Goal: Task Accomplishment & Management: Use online tool/utility

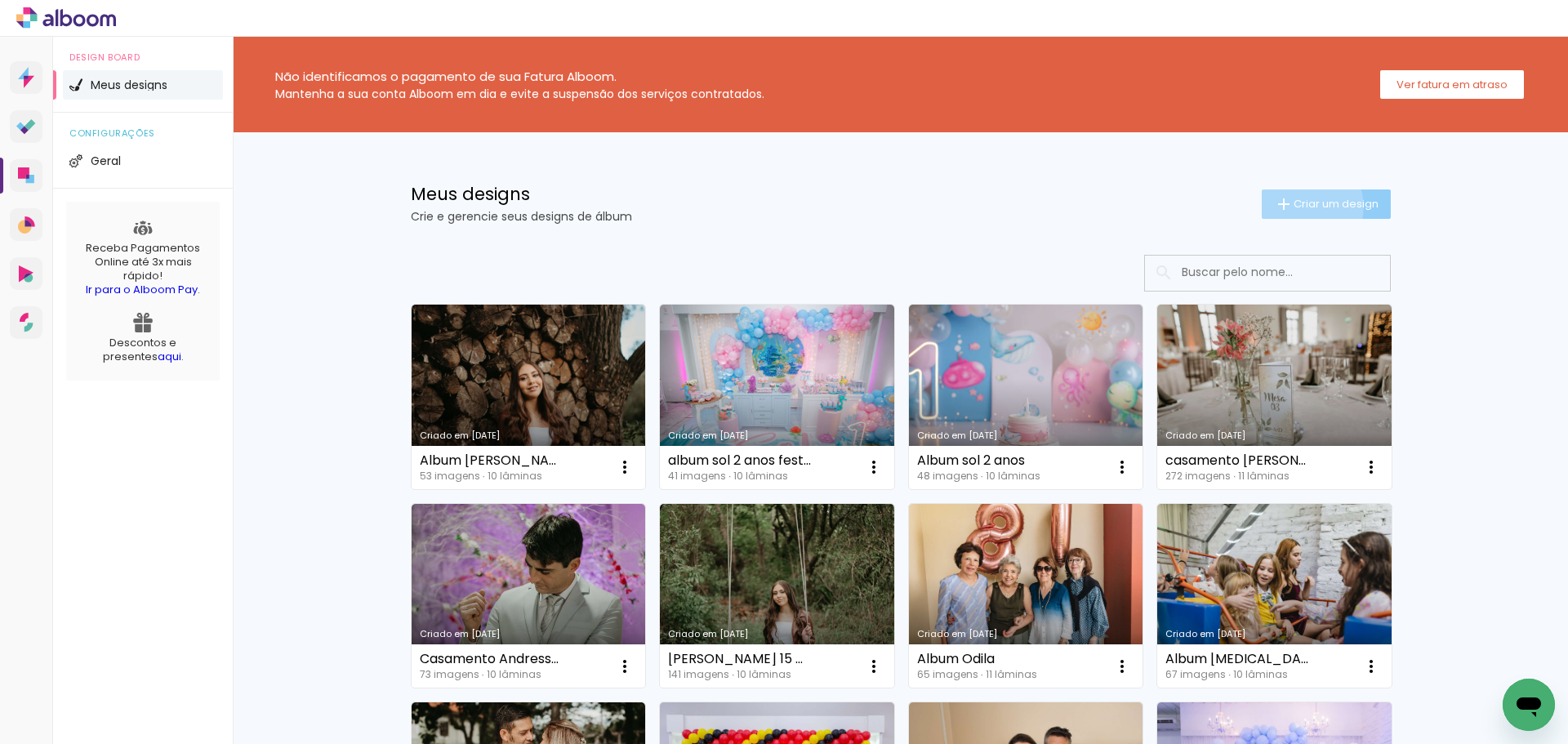
click at [1293, 207] on span "Criar um design" at bounding box center [1335, 204] width 84 height 11
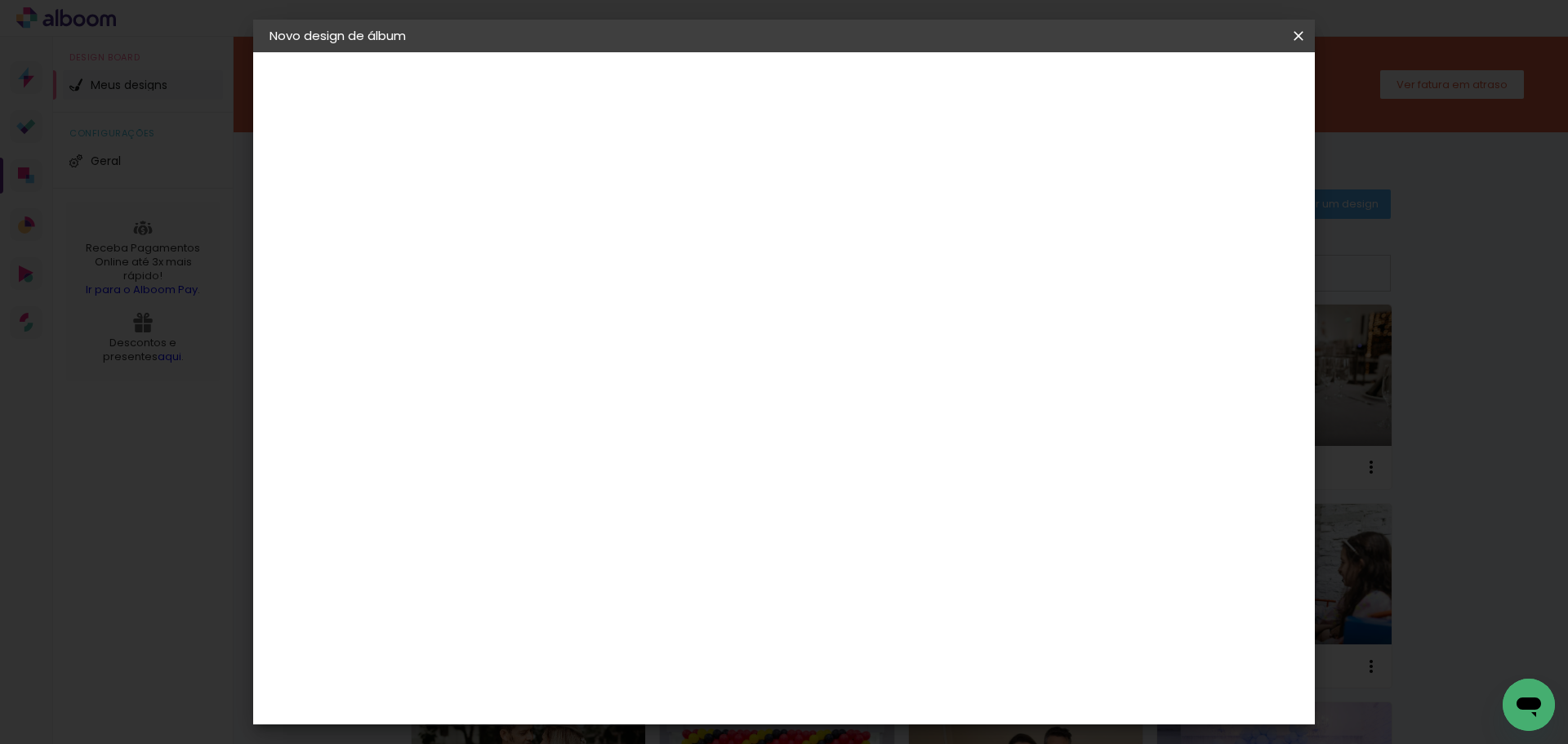
click at [536, 219] on input at bounding box center [536, 219] width 0 height 25
click at [98, 531] on iron-overlay-backdrop at bounding box center [784, 372] width 1568 height 744
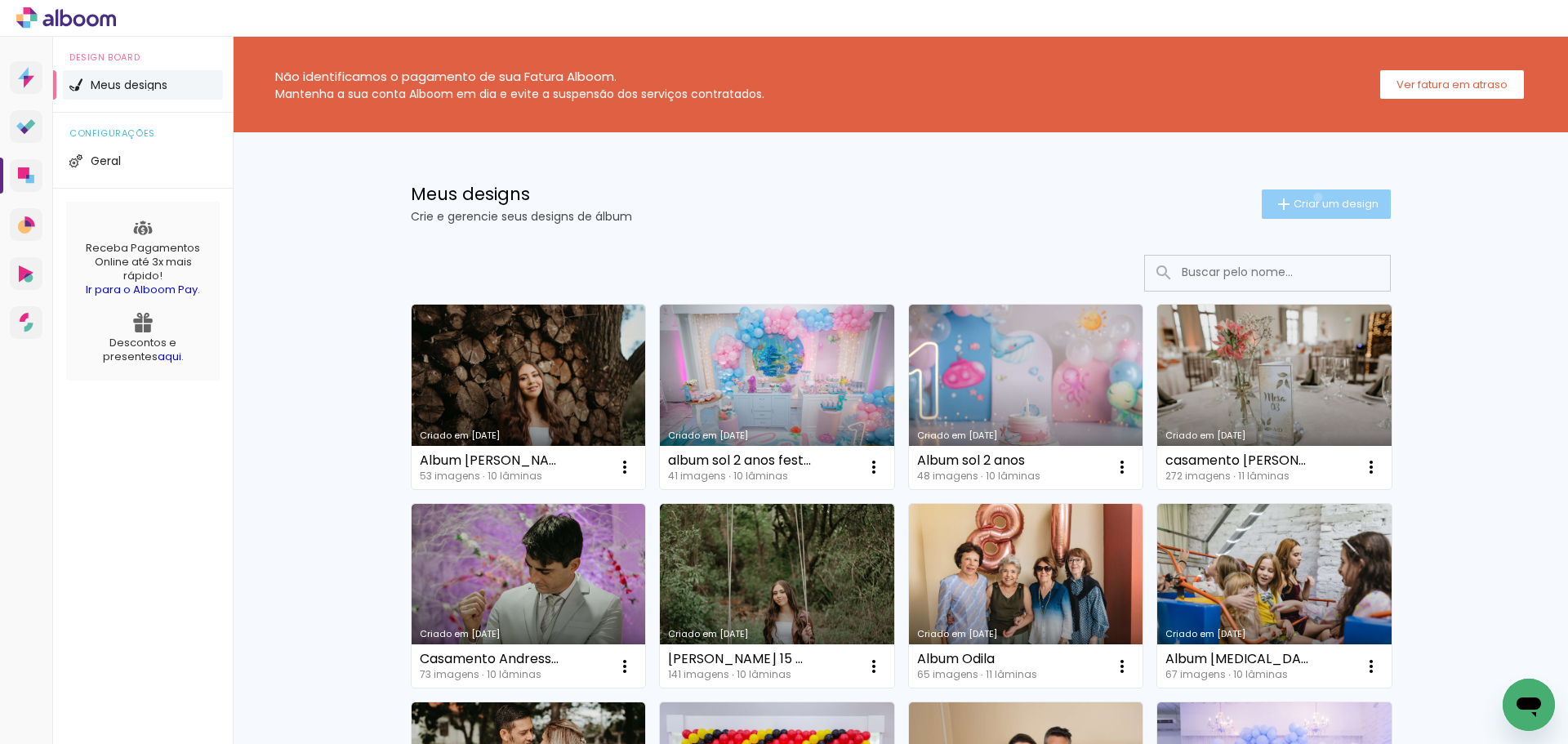
click at [1308, 199] on span "Criar um design" at bounding box center [1335, 204] width 84 height 11
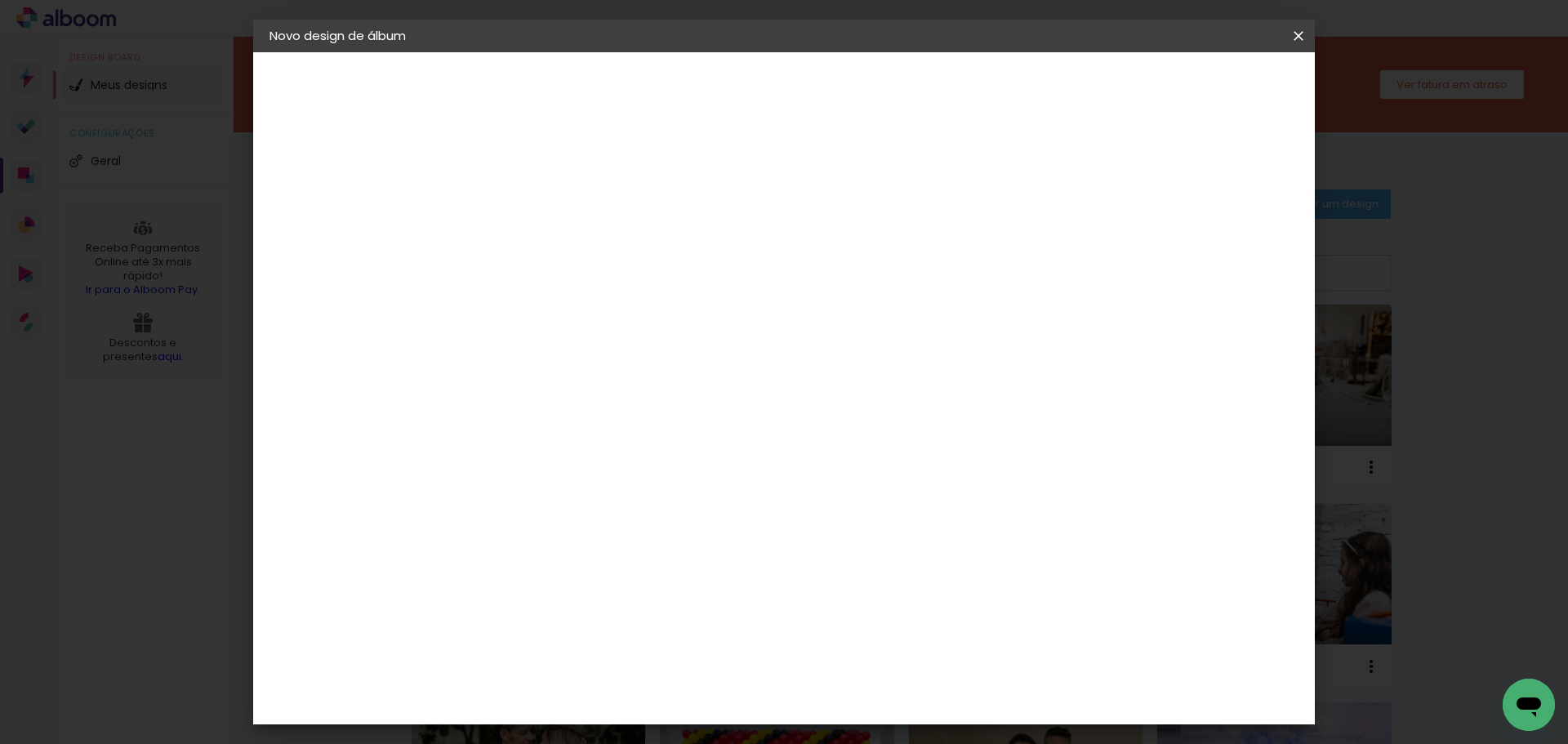
click at [536, 208] on input at bounding box center [536, 219] width 0 height 25
type input "Album Sarah festa 15 anos"
type paper-input "Album Sarah festa 15 anos"
click at [0, 0] on slot "Avançar" at bounding box center [0, 0] width 0 height 0
click at [0, 0] on slot "Tamanho Livre" at bounding box center [0, 0] width 0 height 0
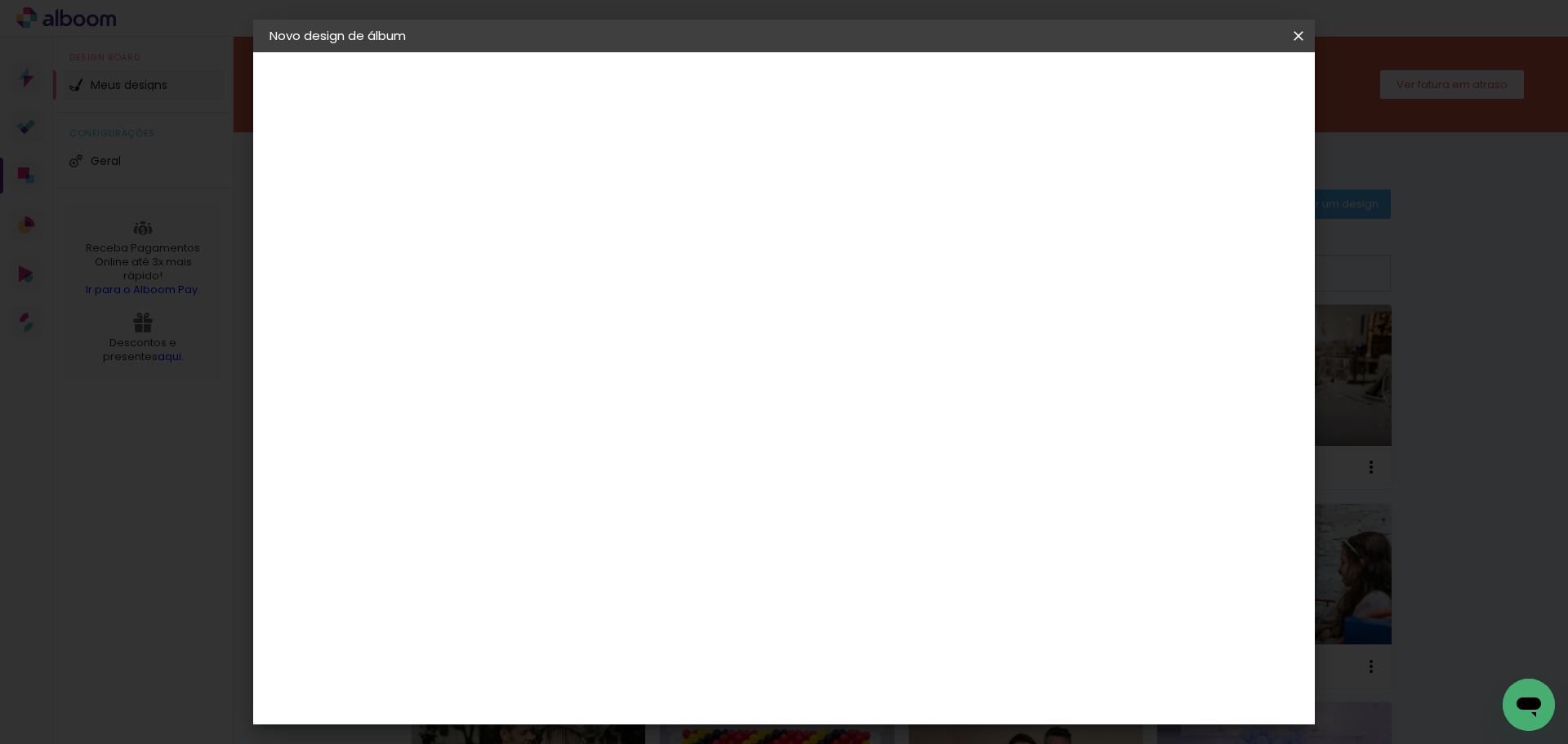
click at [0, 0] on slot "Avançar" at bounding box center [0, 0] width 0 height 0
click at [496, 457] on input "30" at bounding box center [484, 463] width 42 height 24
type input "20"
type paper-input "20"
click at [1196, 81] on span "Iniciar design" at bounding box center [1158, 86] width 75 height 12
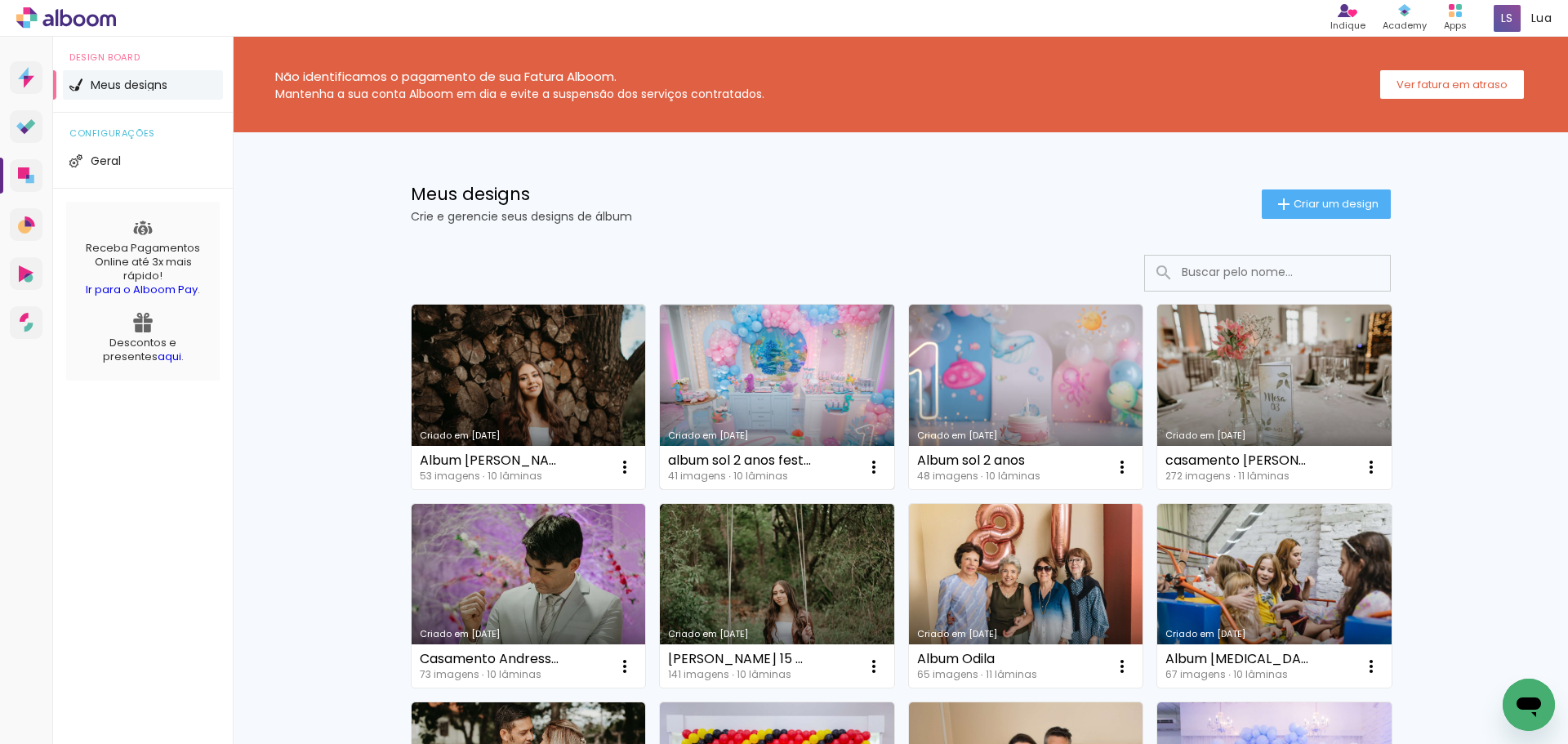
click at [722, 384] on link "Criado em [DATE]" at bounding box center [776, 396] width 235 height 184
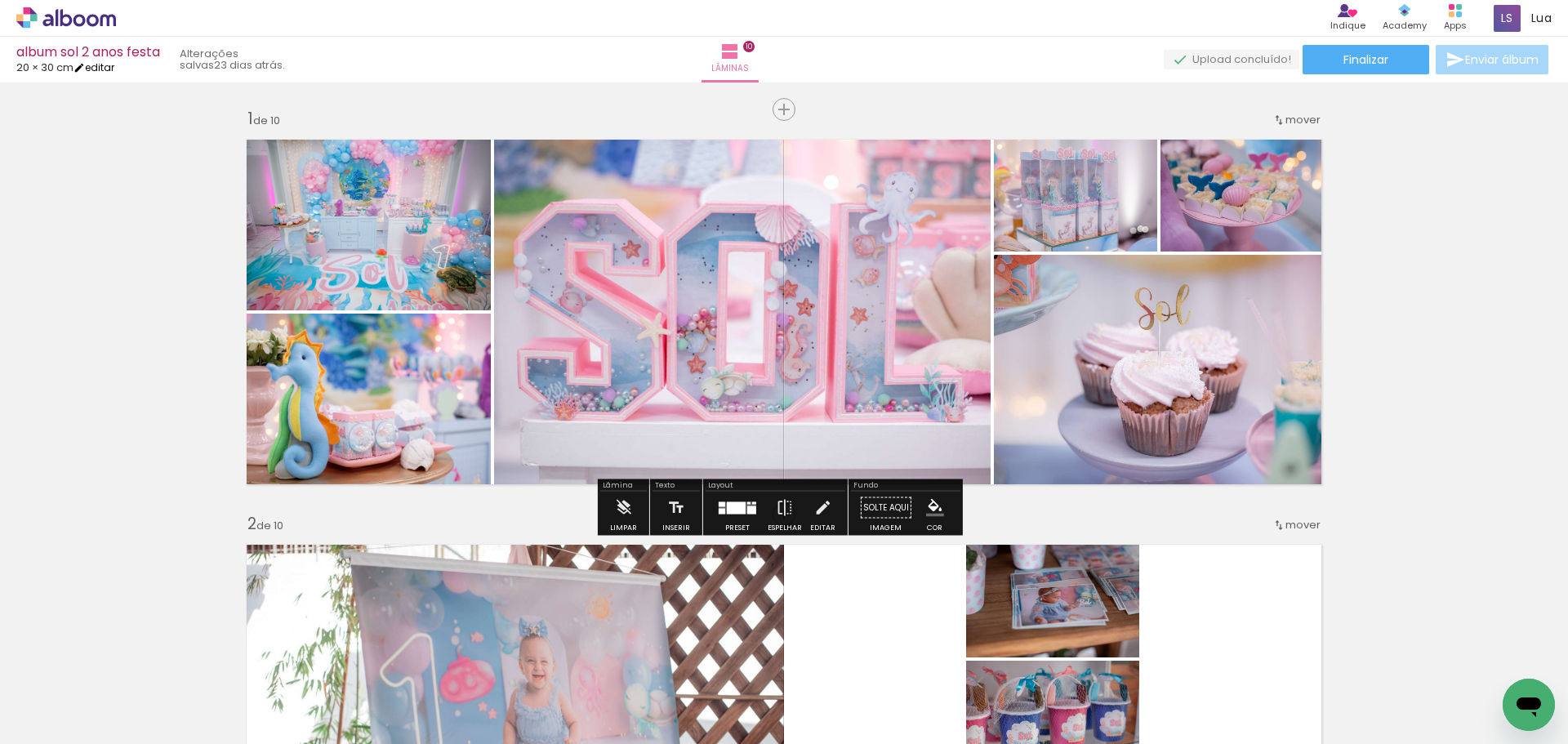
click at [111, 64] on link "editar" at bounding box center [93, 66] width 40 height 13
type input "20"
type input "60"
